Goal: Information Seeking & Learning: Learn about a topic

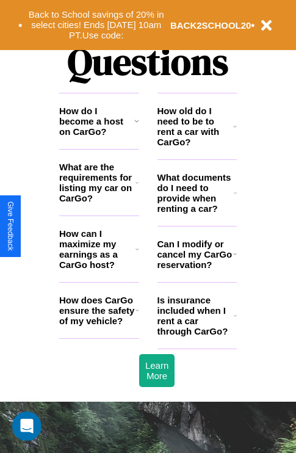
scroll to position [1481, 0]
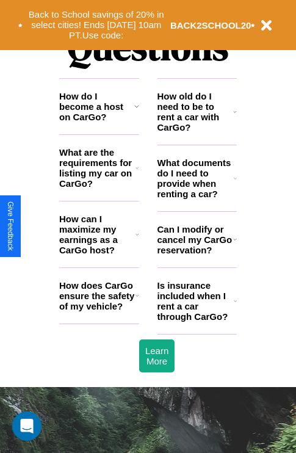
click at [99, 312] on h3 "How does CarGo ensure the safety of my vehicle?" at bounding box center [97, 295] width 76 height 31
click at [197, 131] on h3 "How old do I need to be to rent a car with CarGo?" at bounding box center [196, 112] width 76 height 42
click at [99, 188] on h3 "What are the requirements for listing my car on CarGo?" at bounding box center [97, 168] width 76 height 42
click at [235, 117] on icon at bounding box center [235, 112] width 4 height 10
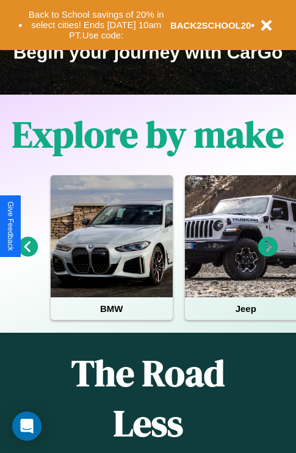
scroll to position [188, 0]
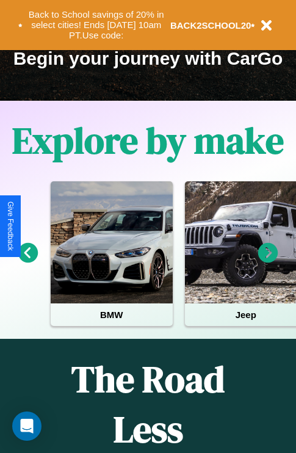
click at [27, 262] on icon at bounding box center [28, 253] width 20 height 20
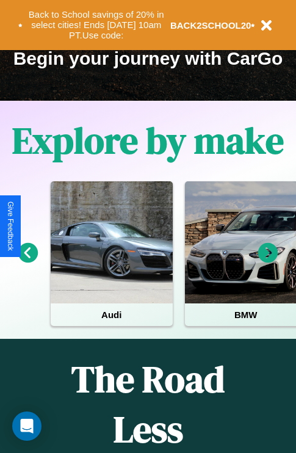
click at [268, 262] on icon at bounding box center [268, 253] width 20 height 20
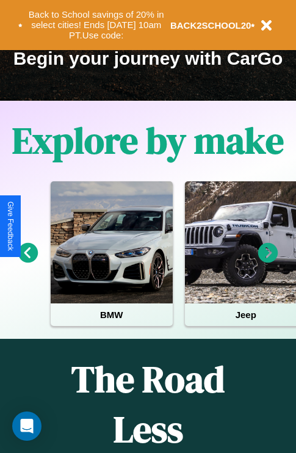
click at [268, 262] on icon at bounding box center [268, 253] width 20 height 20
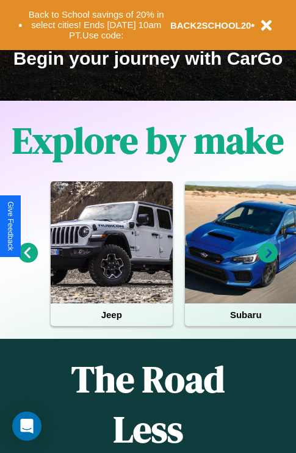
click at [268, 262] on icon at bounding box center [268, 253] width 20 height 20
